Goal: Download file/media

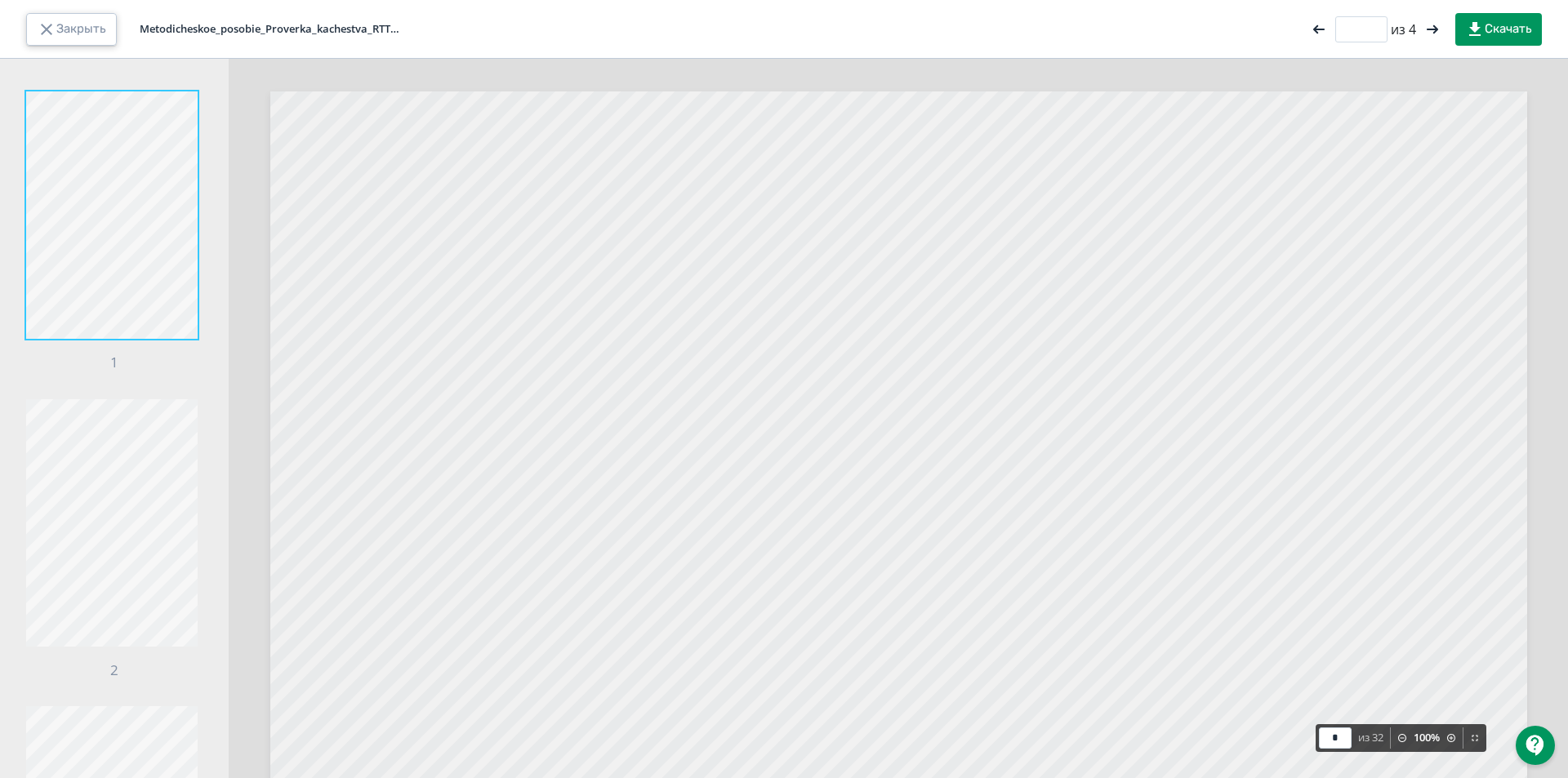
drag, startPoint x: 98, startPoint y: 19, endPoint x: 184, endPoint y: 36, distance: 87.7
click at [97, 20] on button "Закрыть" at bounding box center [71, 29] width 90 height 33
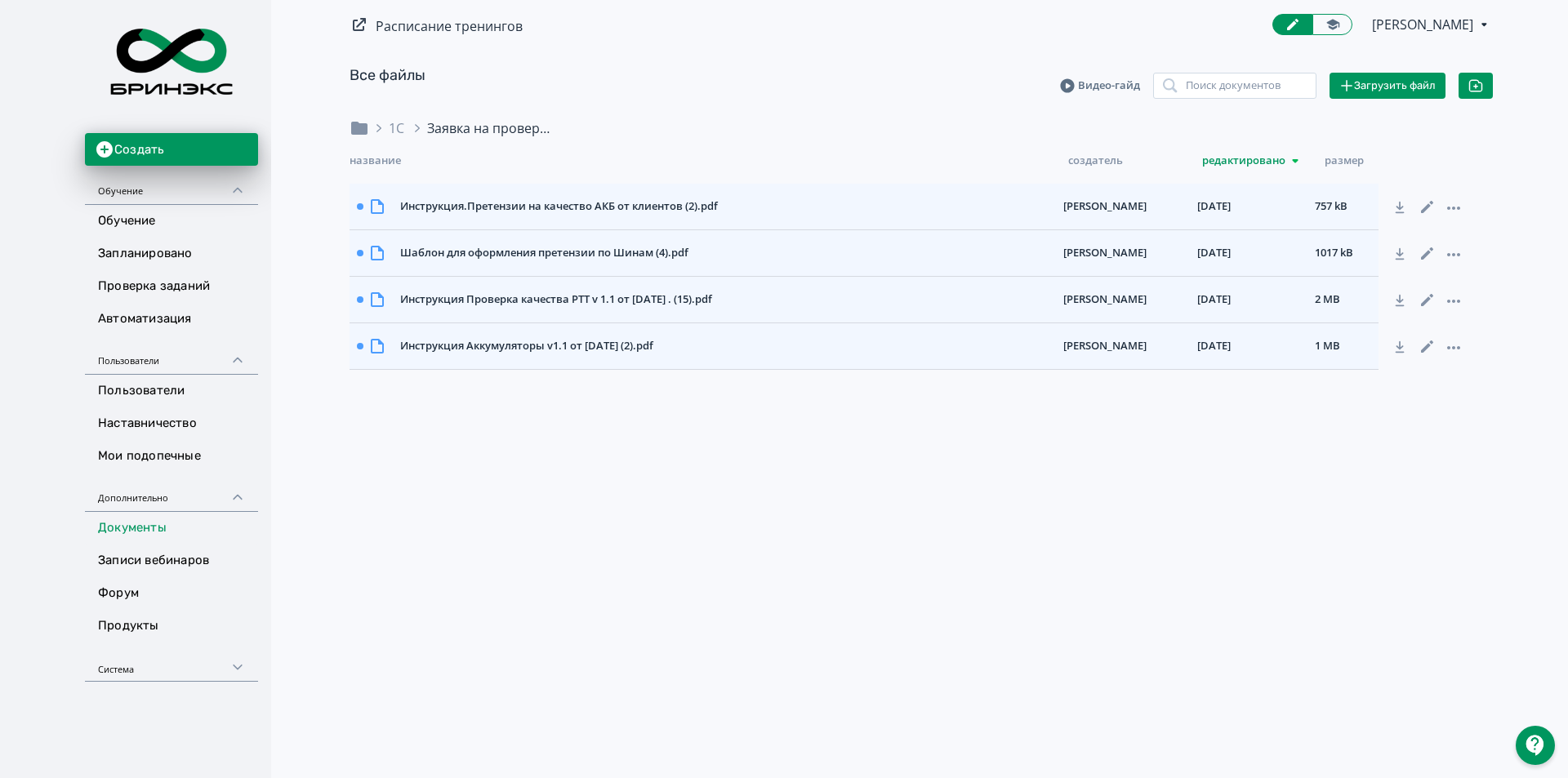
click at [382, 77] on link "Все файлы" at bounding box center [388, 74] width 76 height 18
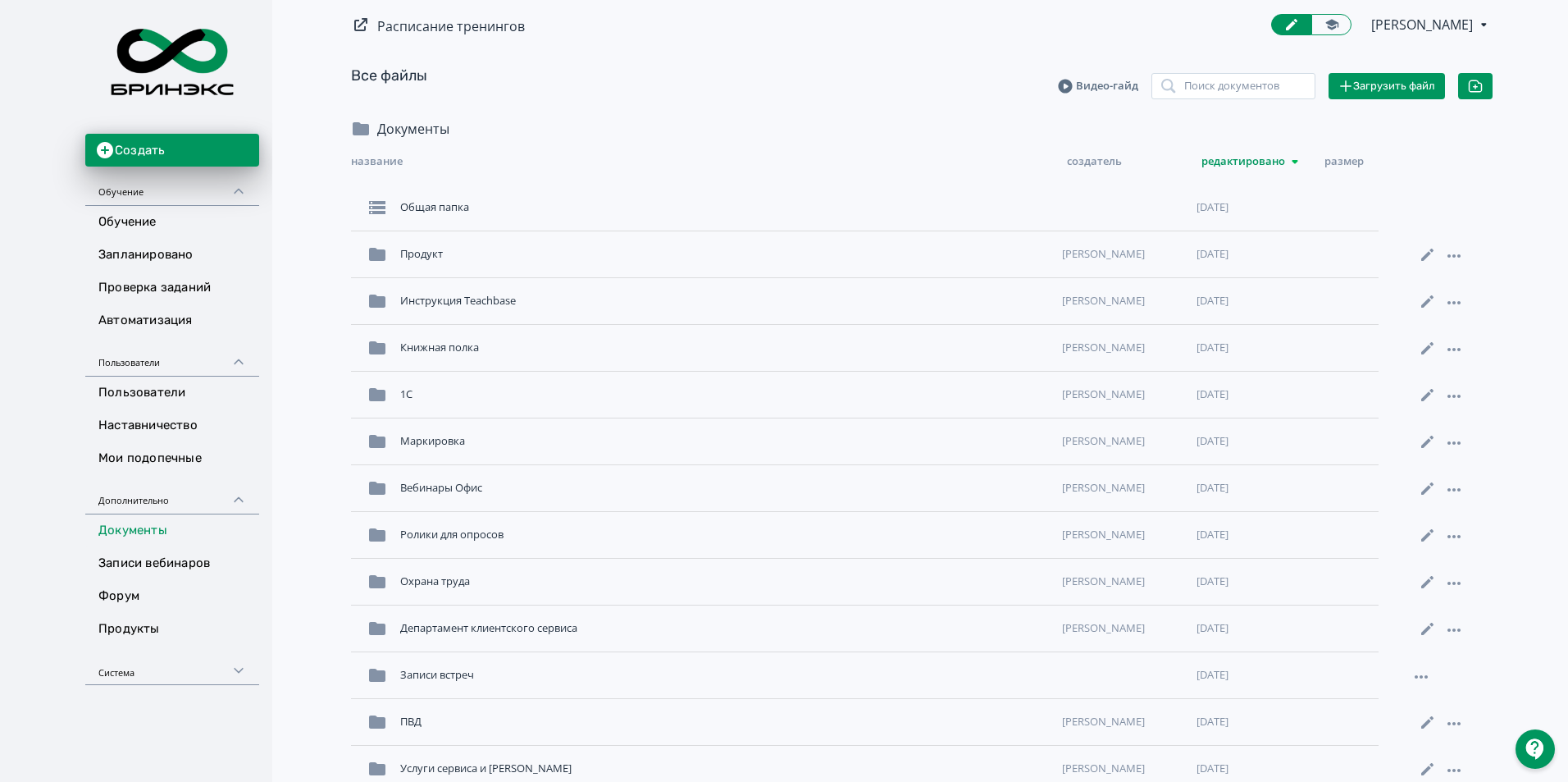
click at [126, 535] on link "Документы" at bounding box center [172, 531] width 174 height 33
click at [148, 522] on link "Документы" at bounding box center [172, 531] width 174 height 33
click at [395, 392] on div "1С" at bounding box center [724, 395] width 662 height 30
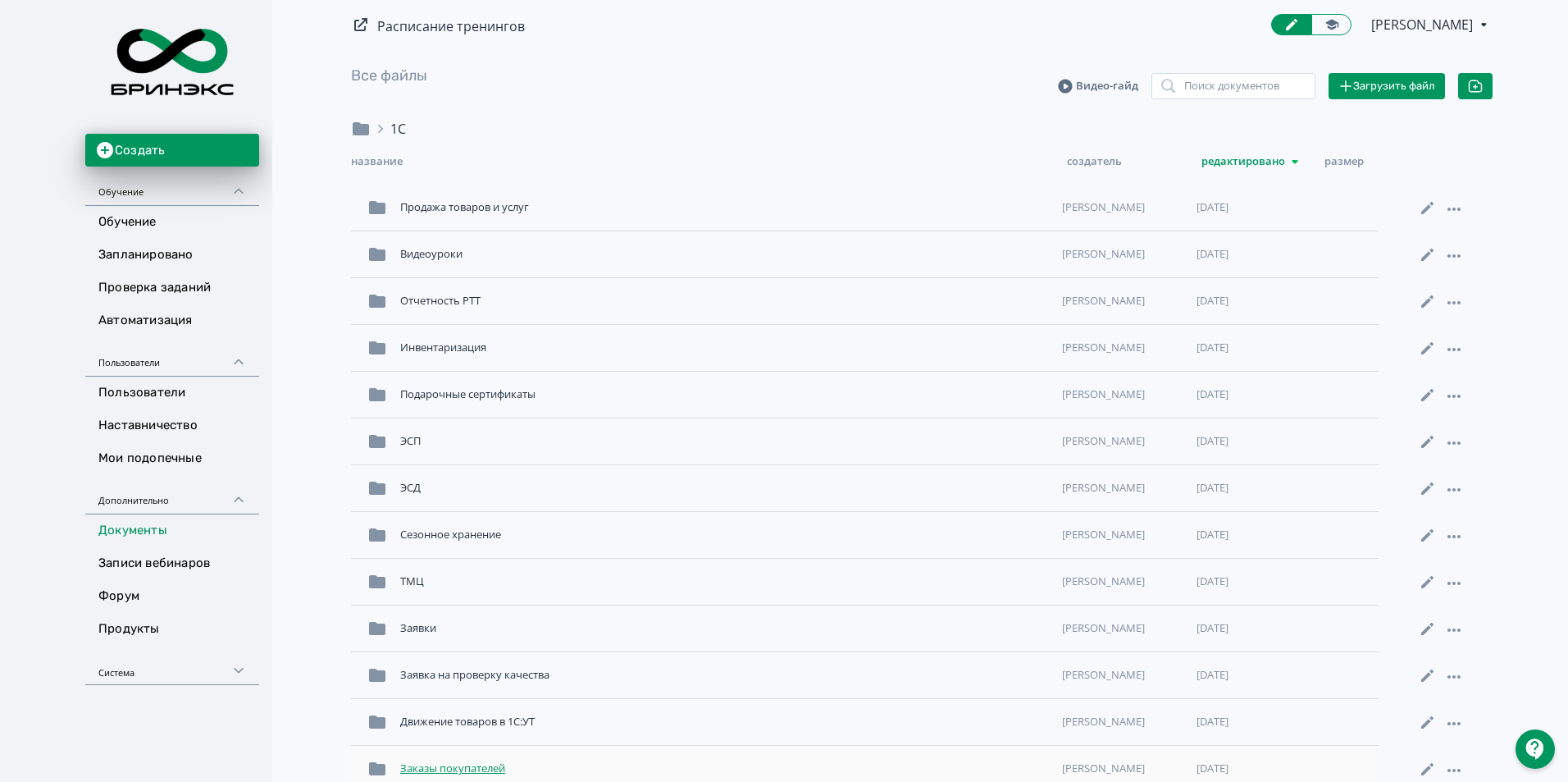
click at [480, 765] on div "Заказы покупателей" at bounding box center [724, 769] width 662 height 30
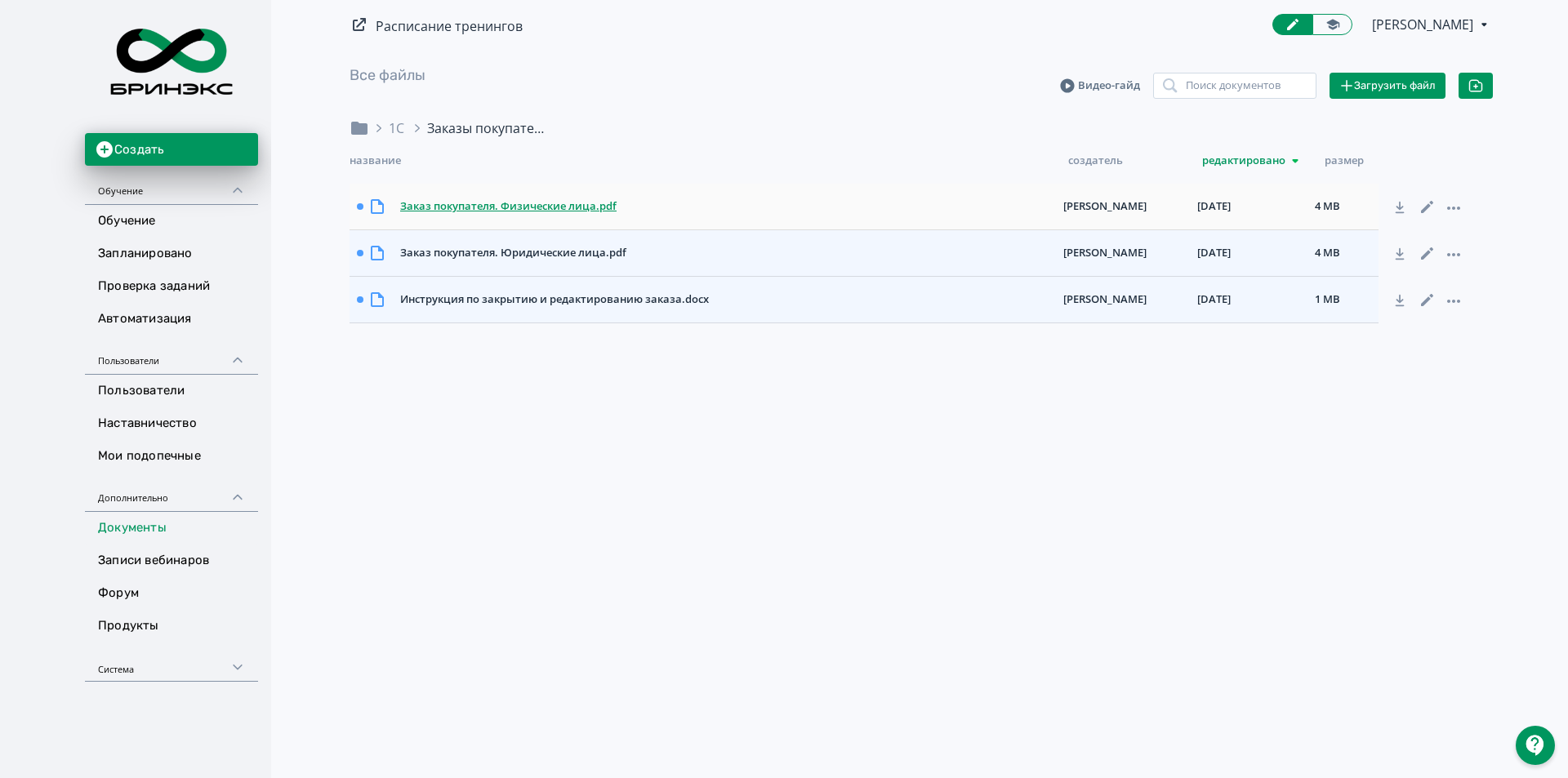
click at [534, 209] on div "Заказ покупателя. Физические лица.pdf" at bounding box center [724, 206] width 663 height 30
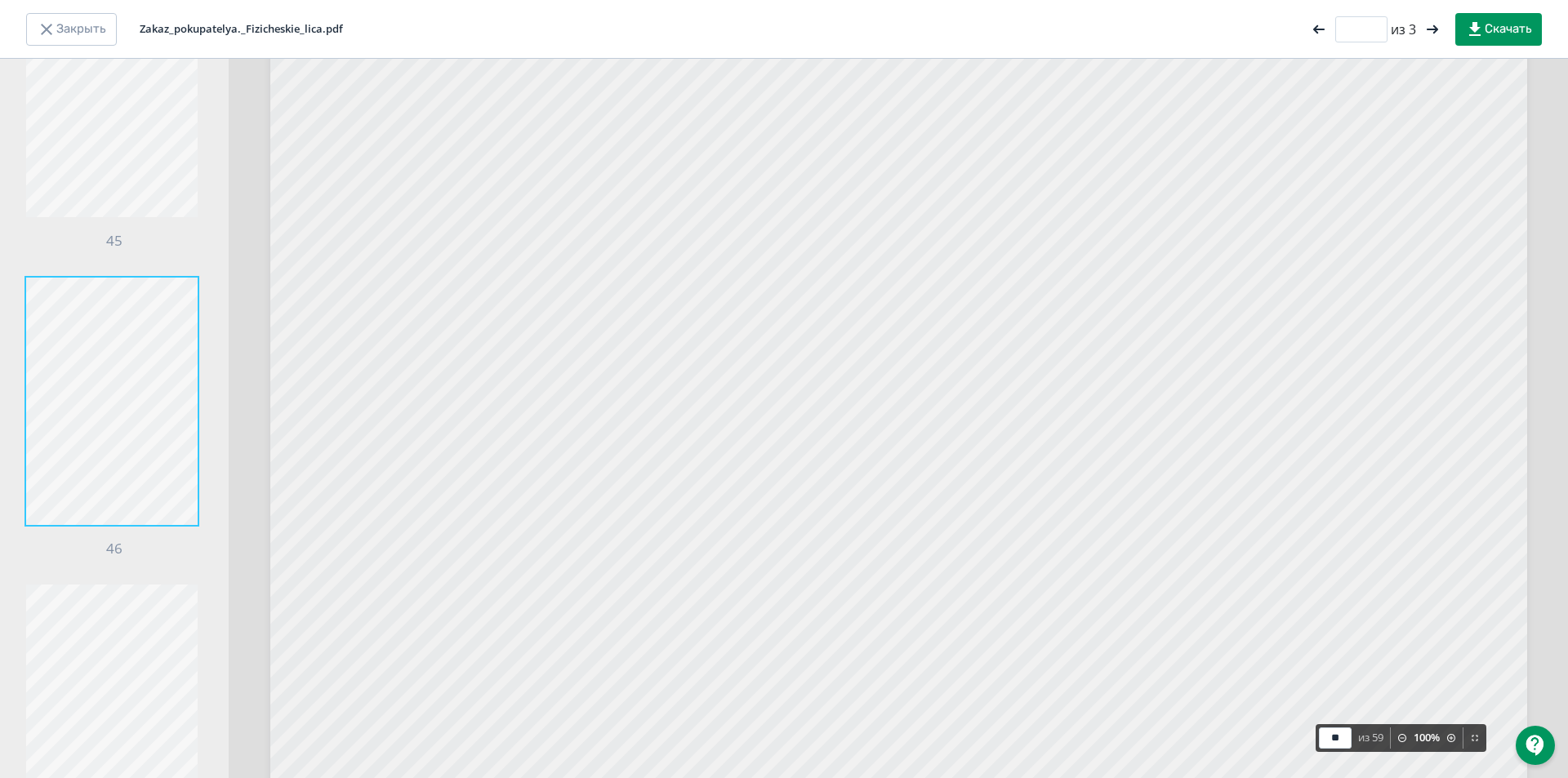
click at [1402, 742] on icon at bounding box center [1402, 737] width 10 height 10
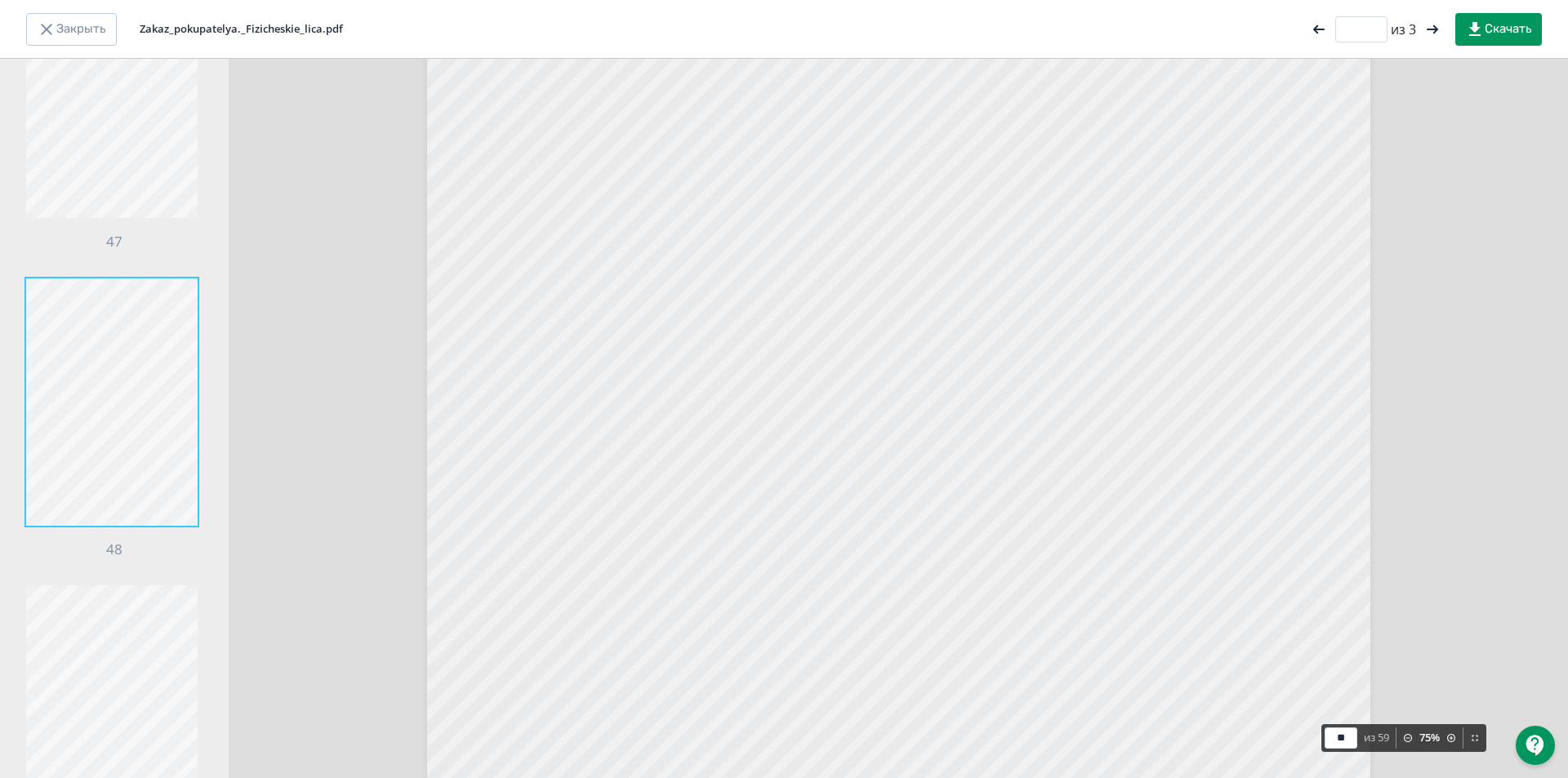
click at [1412, 739] on div "75 %" at bounding box center [1429, 737] width 67 height 21
click at [1405, 740] on icon at bounding box center [1408, 737] width 10 height 10
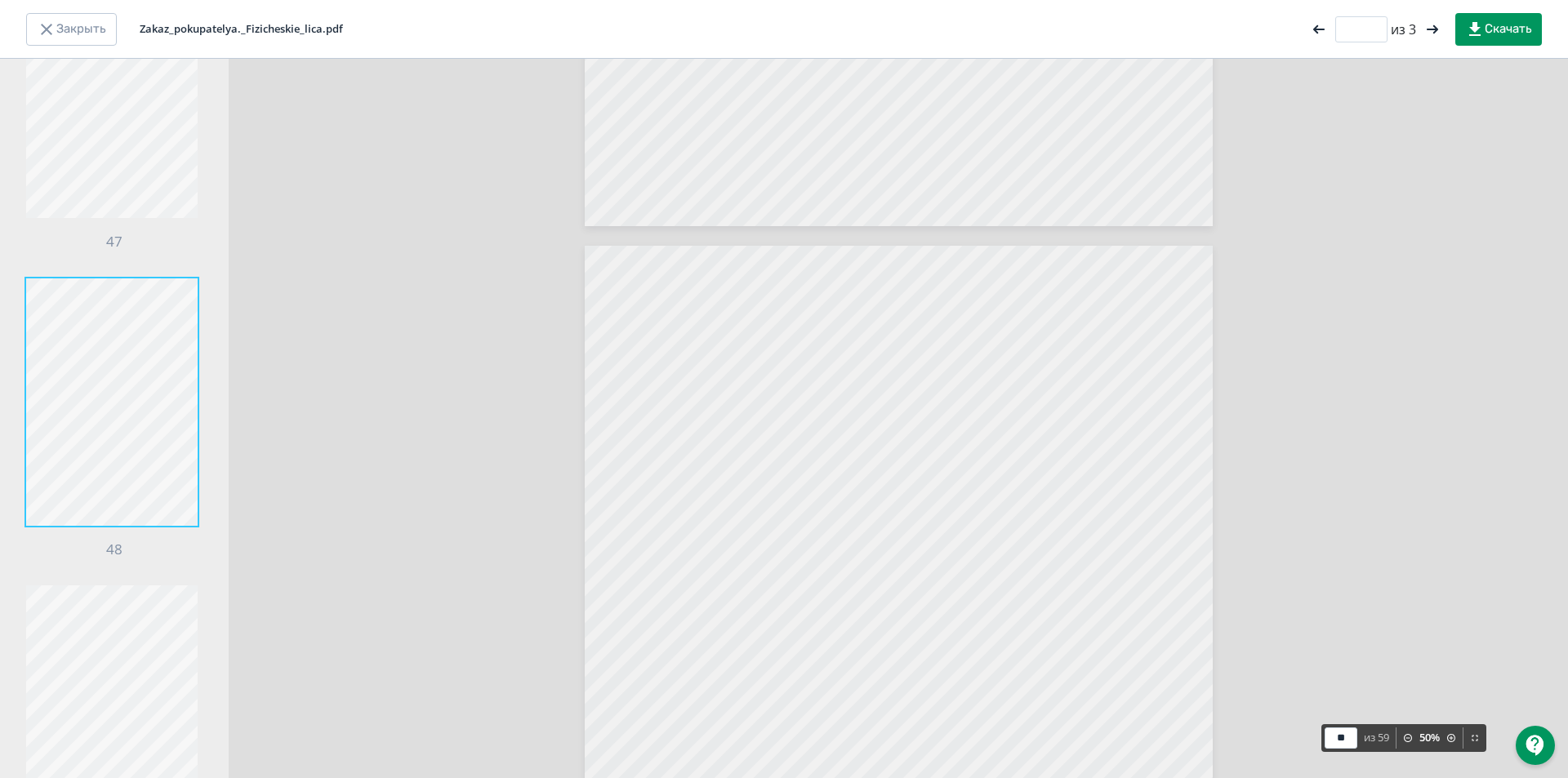
type input "**"
